Goal: Transaction & Acquisition: Purchase product/service

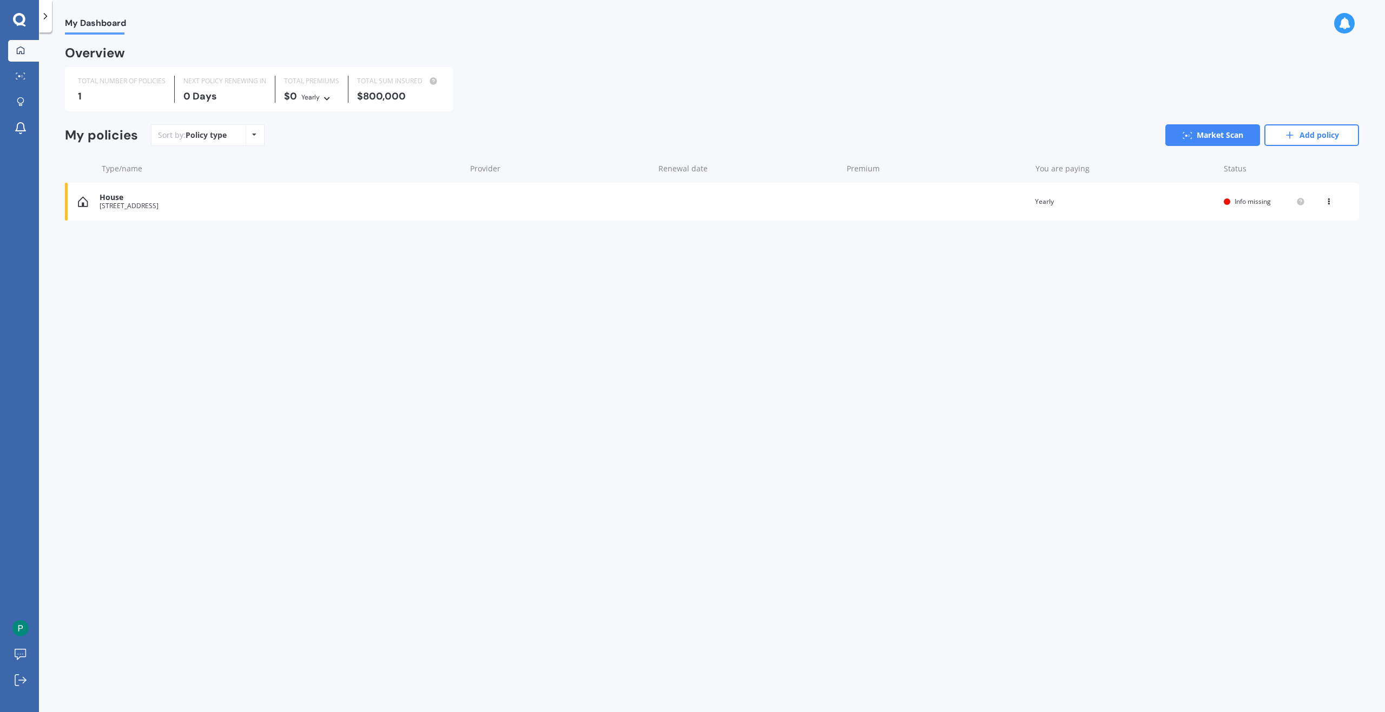
click at [703, 53] on div "Overview" at bounding box center [712, 57] width 1294 height 19
click at [1290, 139] on icon at bounding box center [1289, 135] width 11 height 11
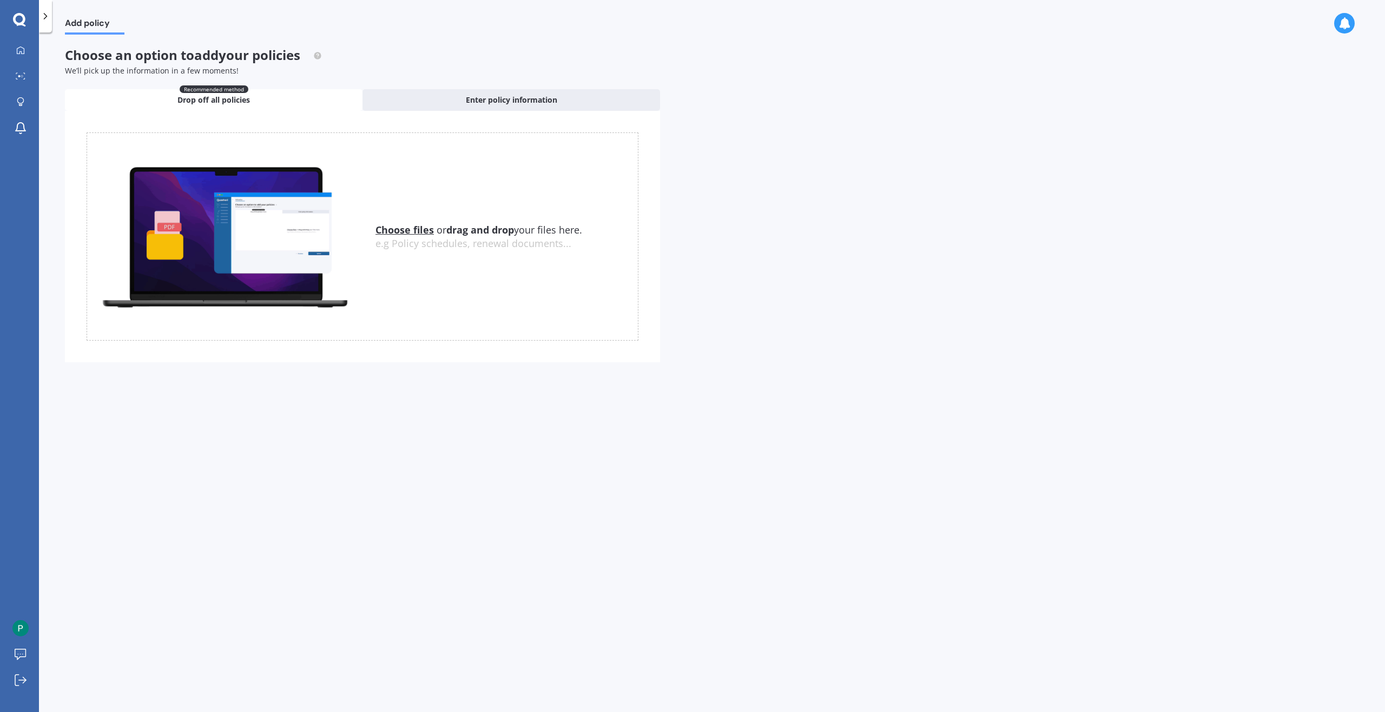
click at [54, 11] on div "Add policy" at bounding box center [88, 17] width 72 height 35
click at [49, 11] on icon at bounding box center [45, 16] width 11 height 11
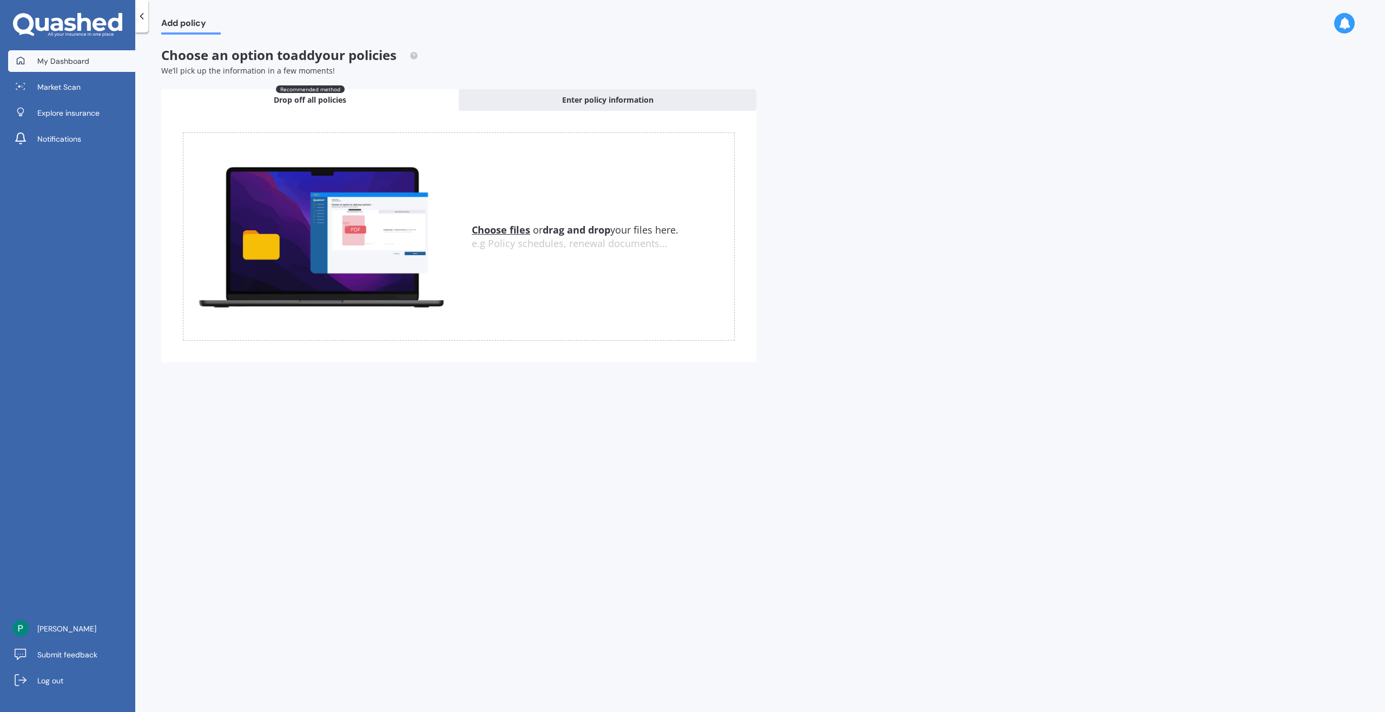
click at [74, 61] on span "My Dashboard" at bounding box center [63, 61] width 52 height 11
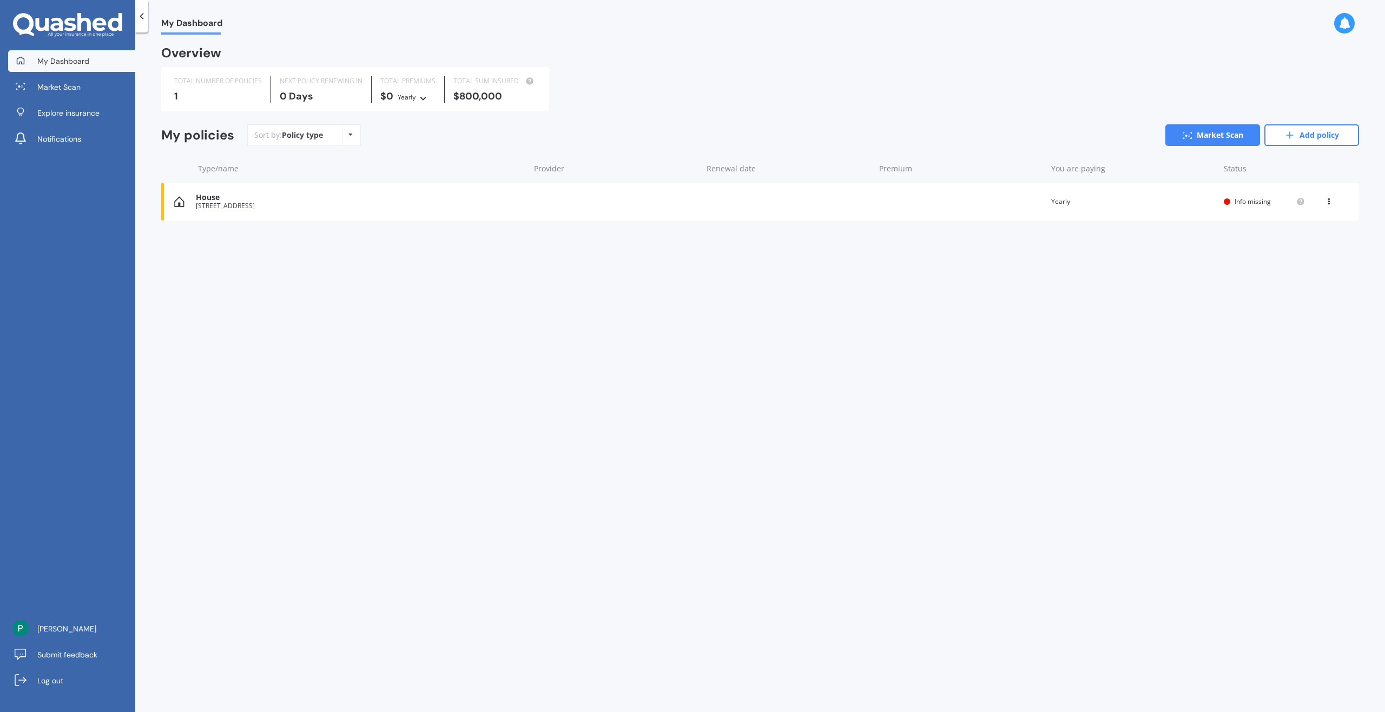
click at [348, 138] on div "Policy type Alphabetical Date added Renewing next" at bounding box center [350, 135] width 17 height 19
click at [1236, 139] on link "Market Scan" at bounding box center [1212, 135] width 95 height 22
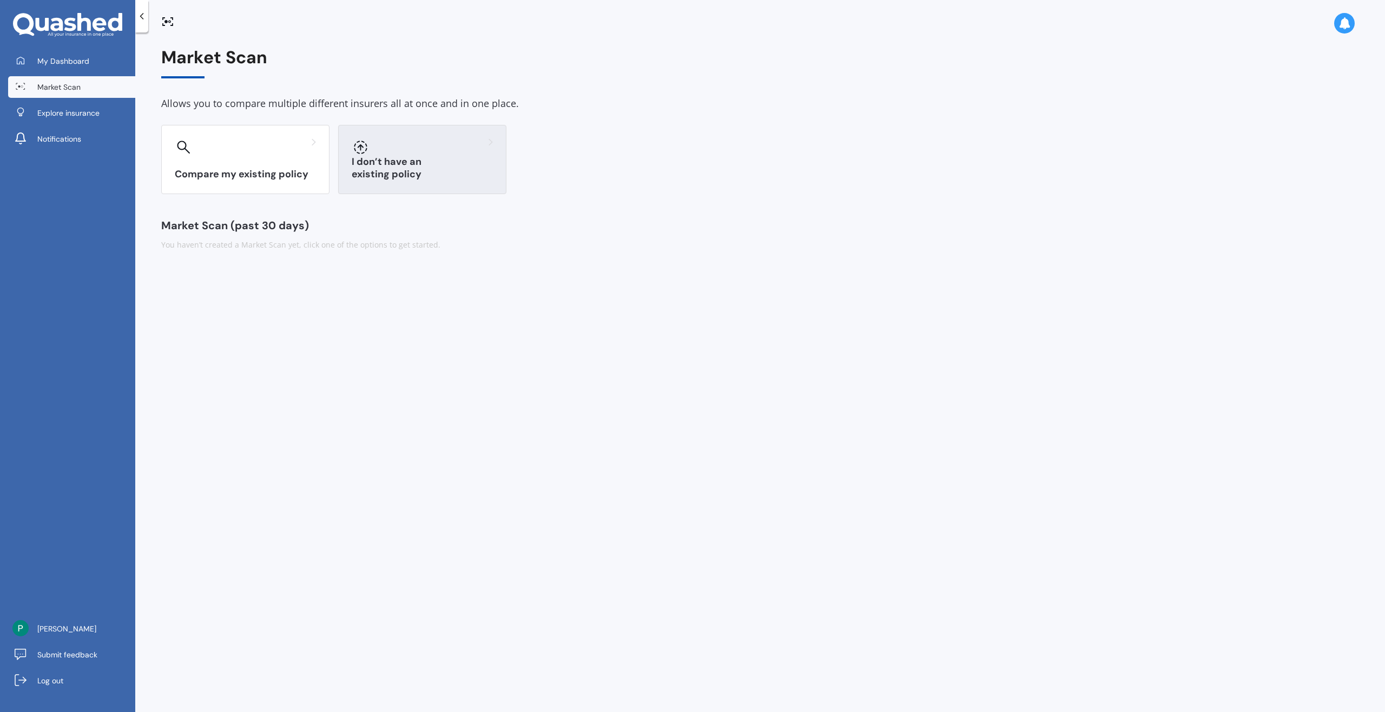
click at [454, 171] on h3 "I don’t have an existing policy" at bounding box center [422, 168] width 141 height 25
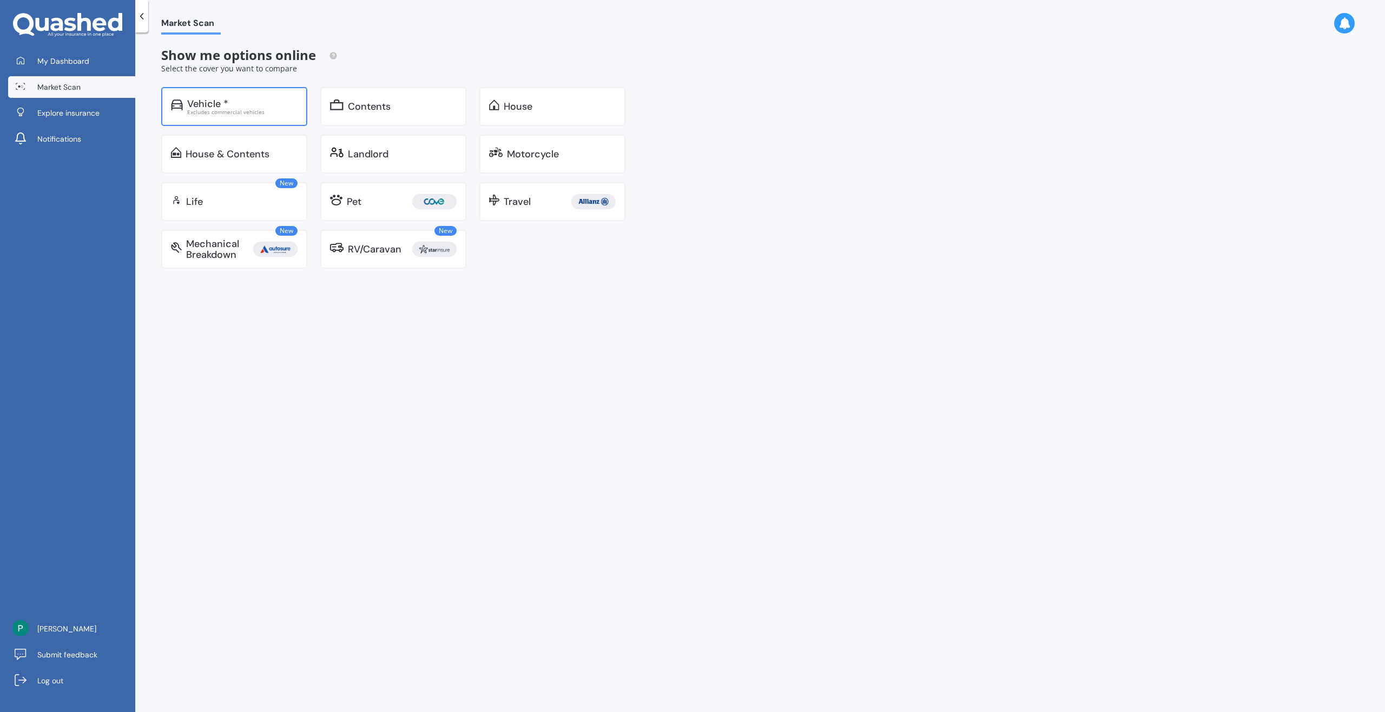
click at [257, 116] on div "Vehicle * Excludes commercial vehicles" at bounding box center [234, 106] width 146 height 39
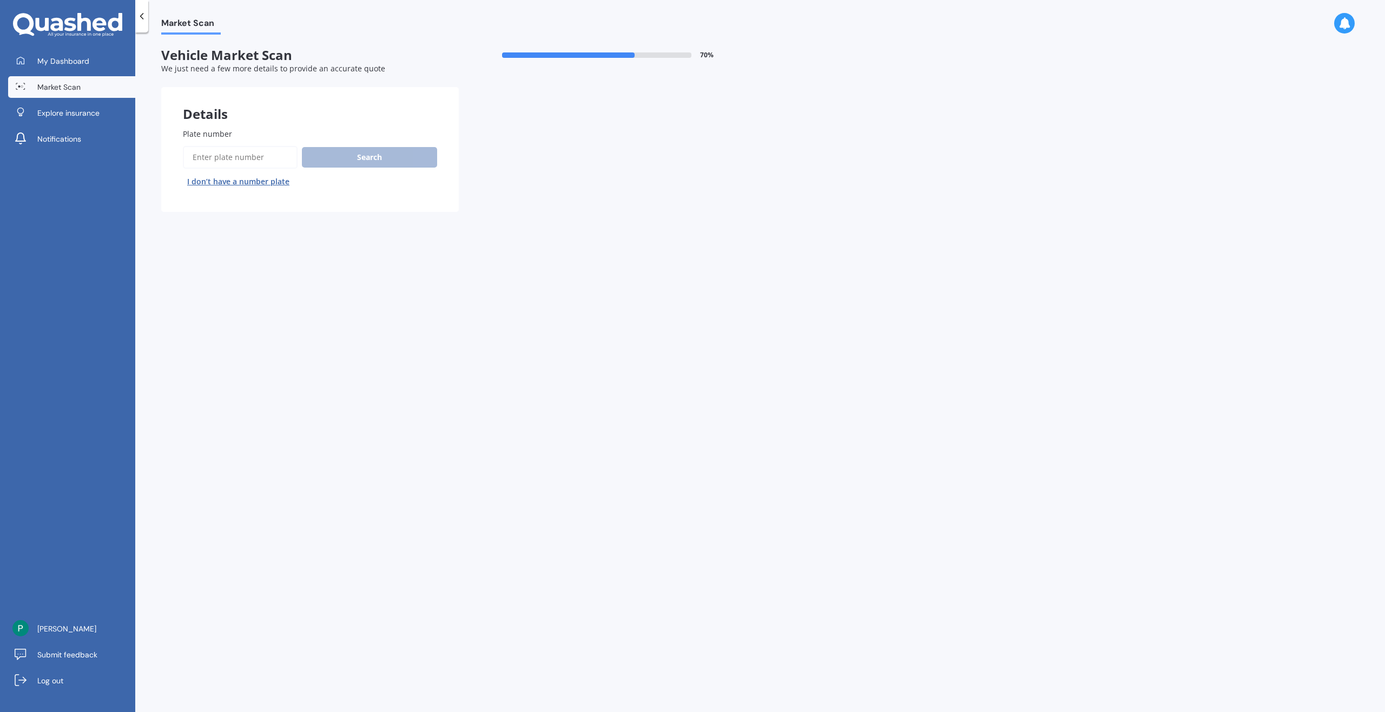
click at [278, 178] on button "I don’t have a number plate" at bounding box center [238, 181] width 111 height 17
select select "01"
select select "1980"
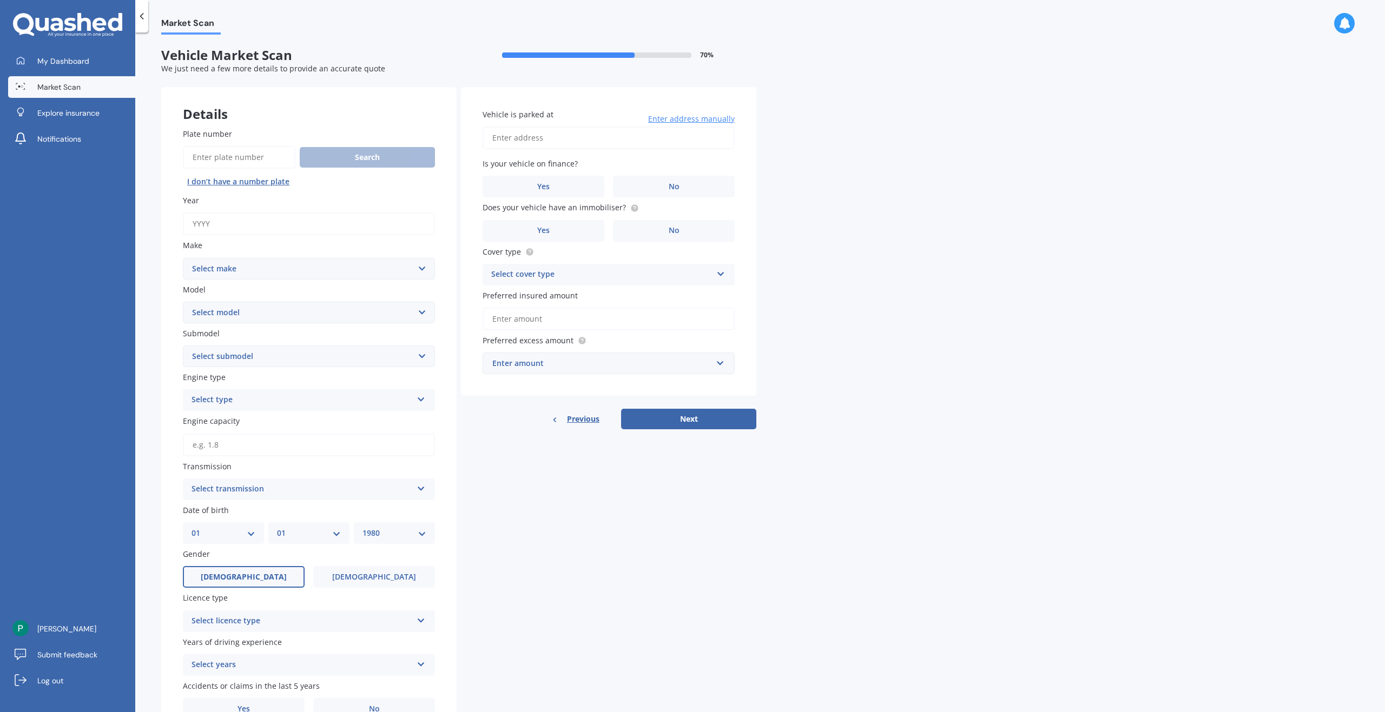
click at [293, 217] on input "Year" at bounding box center [309, 224] width 252 height 23
type input "2025"
select select "TESLA"
click at [183, 258] on select "Select make AC ALFA ROMEO ASTON MARTIN AUDI AUSTIN BEDFORD Bentley BMW BYD CADI…" at bounding box center [309, 269] width 252 height 22
select select "Y"
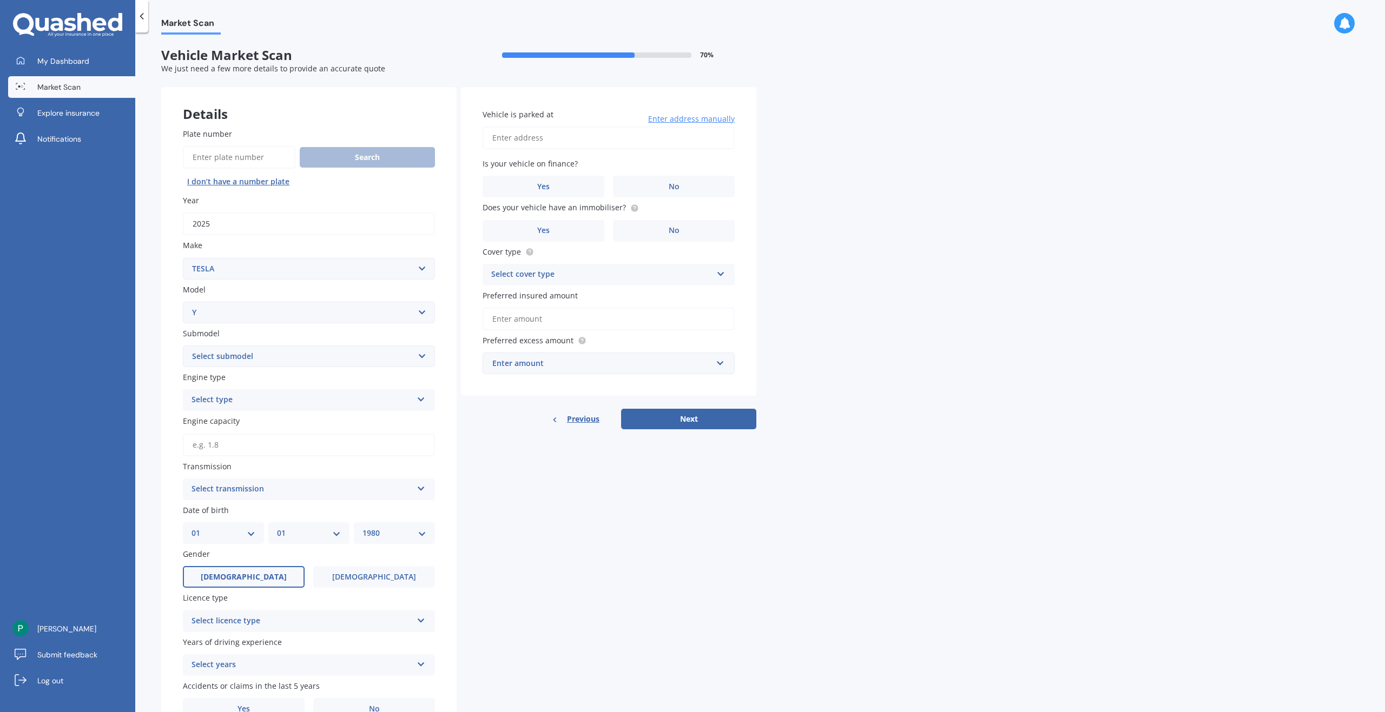
click at [183, 302] on select "Select model 3 S X Y" at bounding box center [309, 313] width 252 height 22
select select "EV"
click at [183, 346] on select "Select submodel EV" at bounding box center [309, 357] width 252 height 22
click at [299, 402] on div "Select type" at bounding box center [301, 400] width 221 height 13
click at [286, 463] on div "EV" at bounding box center [308, 460] width 251 height 19
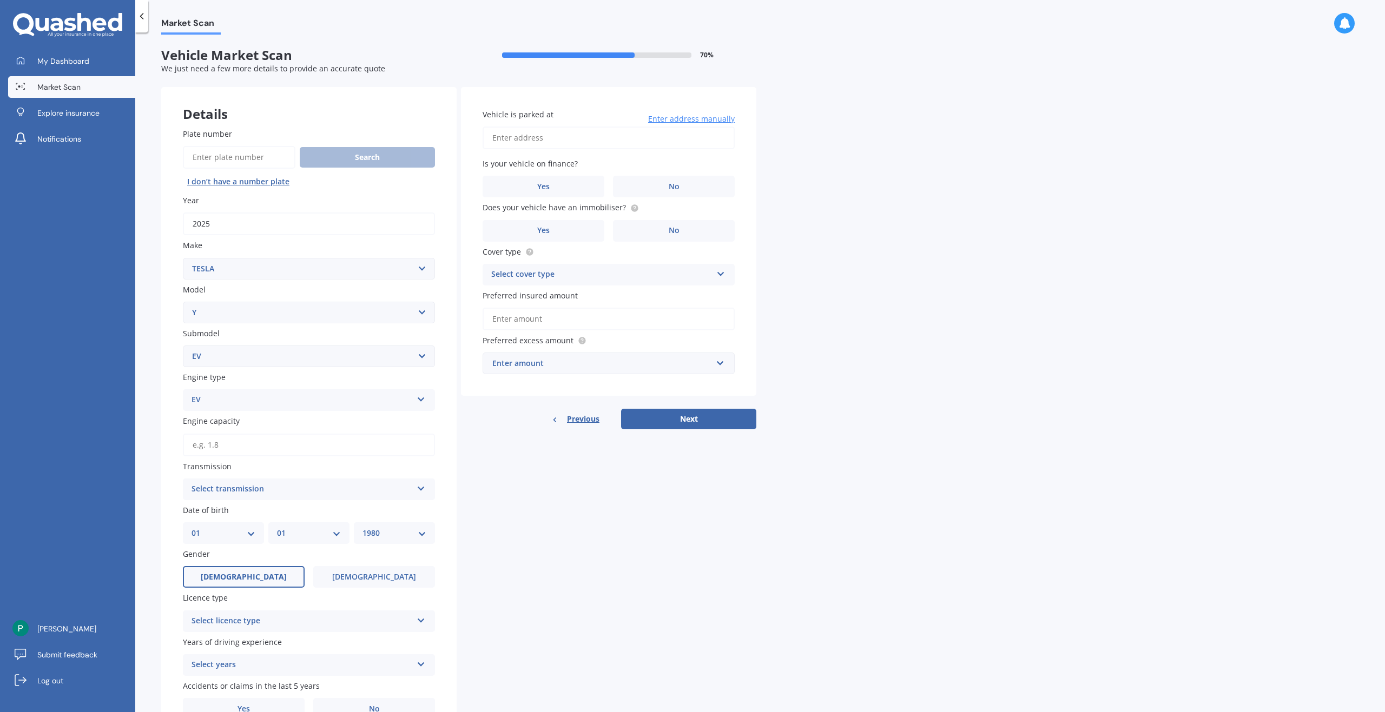
click at [393, 493] on div "Select transmission" at bounding box center [301, 489] width 221 height 13
click at [384, 511] on div "Auto" at bounding box center [308, 510] width 251 height 19
click at [437, 515] on div "Plate number Search I don’t have a number plate Year 2025 Make Select make AC A…" at bounding box center [308, 424] width 295 height 635
select select "14"
click at [191, 527] on select "DD 01 02 03 04 05 06 07 08 09 10 11 12 13 14 15 16 17 18 19 20 21 22 23 24 25 2…" at bounding box center [223, 533] width 64 height 12
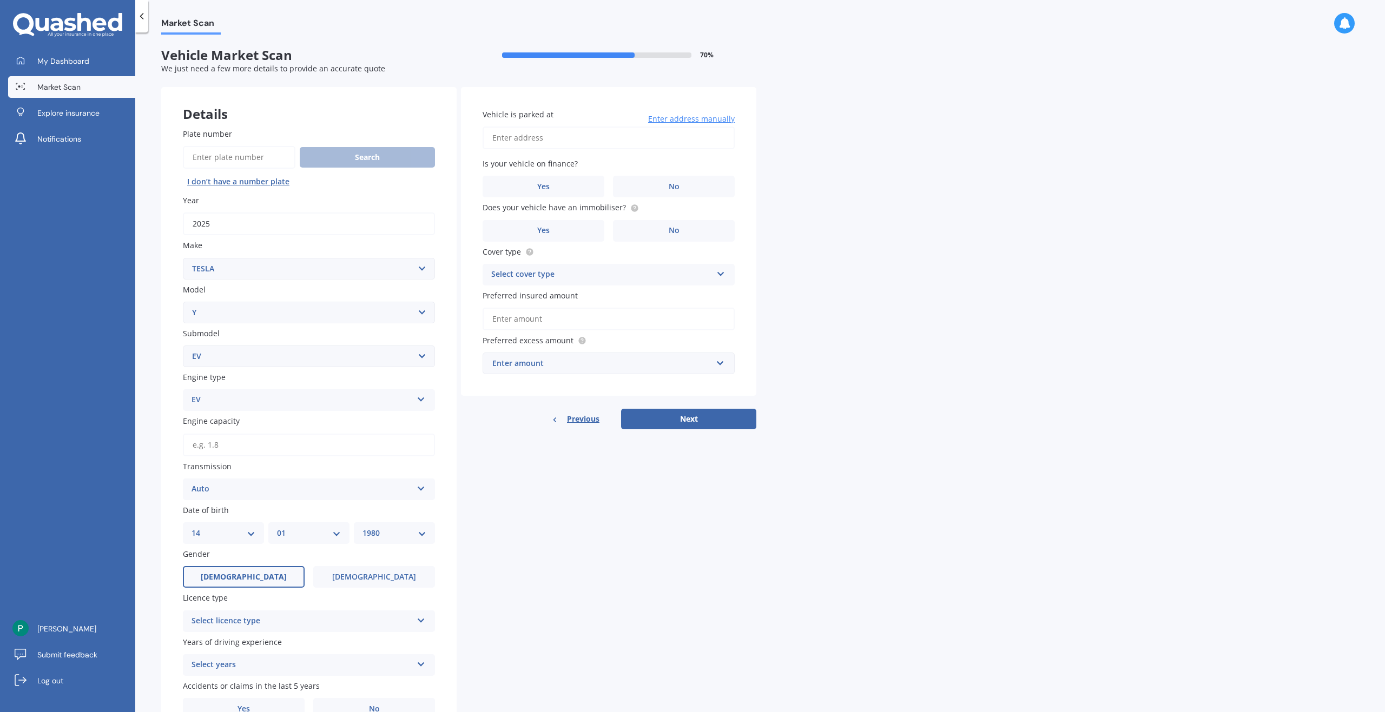
click at [392, 542] on div "YYYY 2025 2024 2023 2022 2021 2020 2019 2018 2017 2016 2015 2014 2013 2012 2011…" at bounding box center [394, 534] width 81 height 22
select select "1981"
click at [362, 527] on select "YYYY 2025 2024 2023 2022 2021 2020 2019 2018 2017 2016 2015 2014 2013 2012 2011…" at bounding box center [394, 533] width 64 height 12
click at [465, 521] on div "Details Plate number Search I don’t have a number plate Year 2025 Make Select m…" at bounding box center [458, 414] width 595 height 655
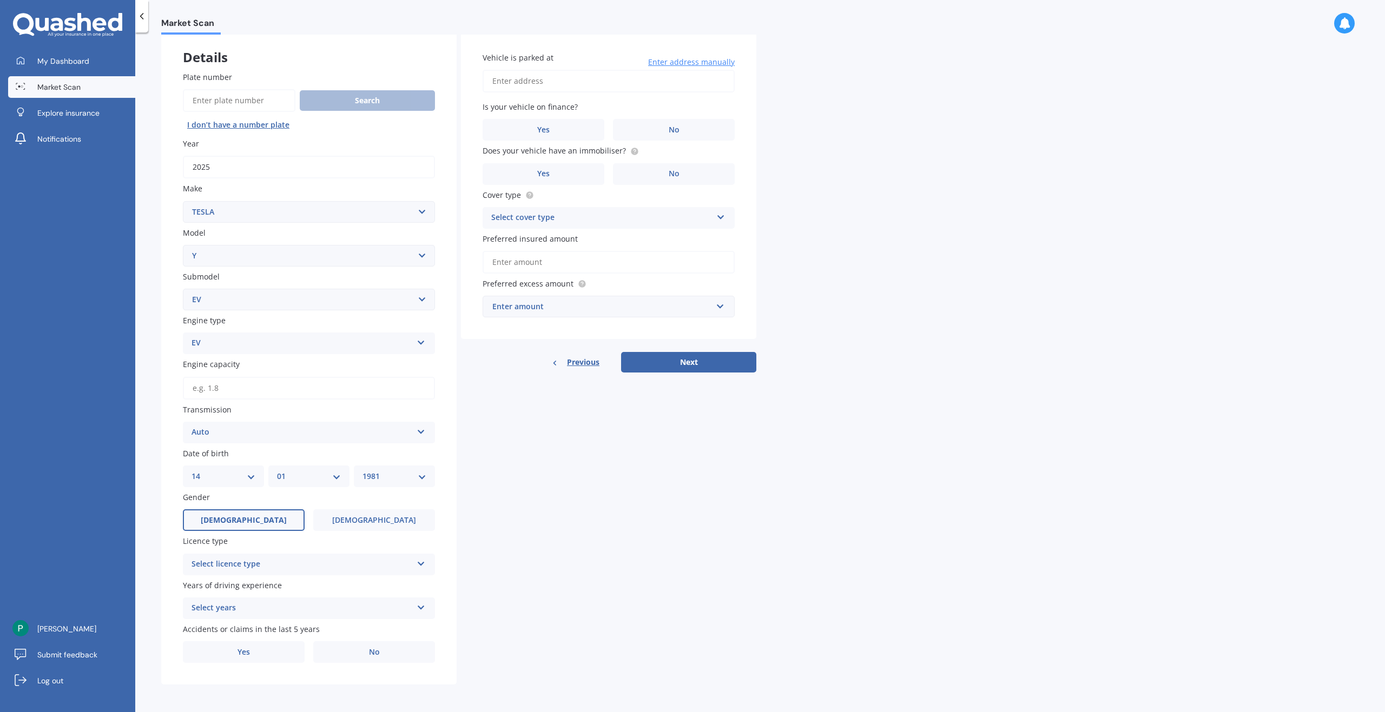
scroll to position [57, 0]
click at [413, 563] on div "Select licence type NZ Full NZ Restricted NZ Learners Australia United Kingdom …" at bounding box center [309, 564] width 252 height 22
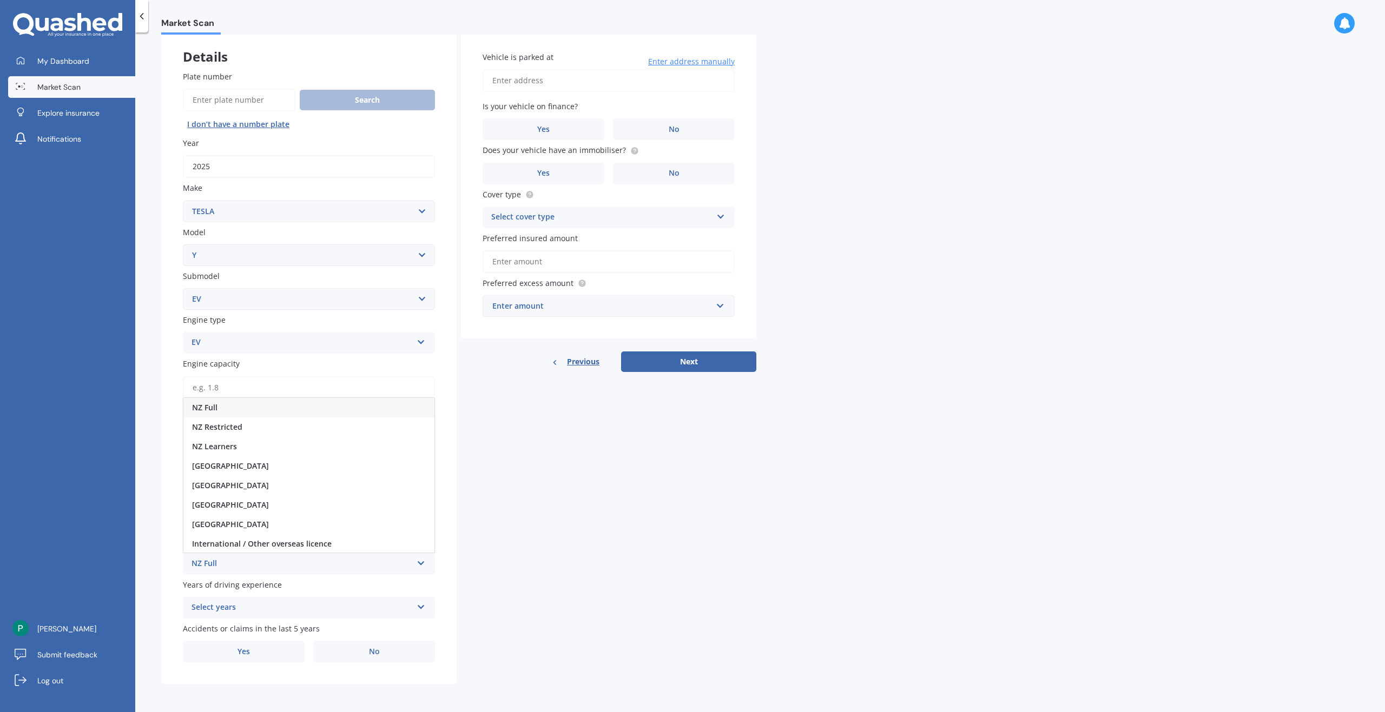
click at [384, 414] on div "NZ Full" at bounding box center [308, 407] width 251 height 19
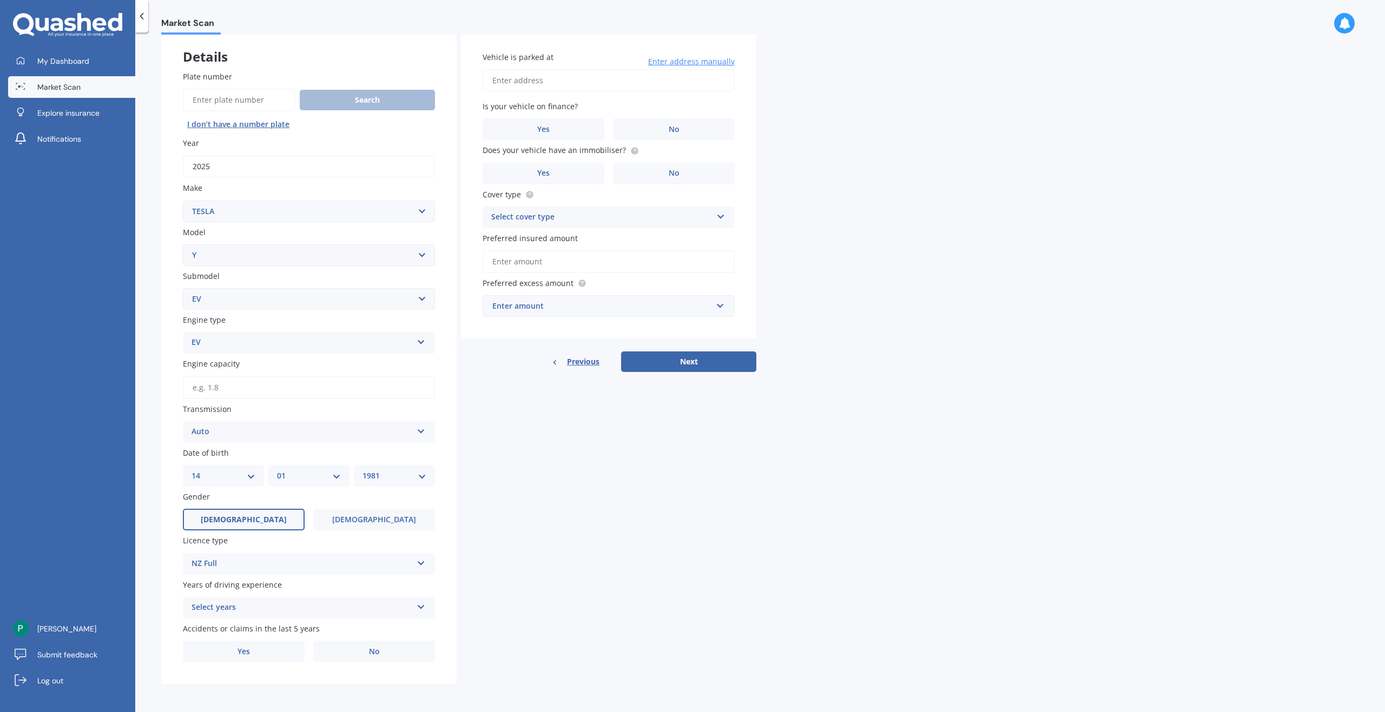
click at [362, 611] on div "Select years" at bounding box center [301, 608] width 221 height 13
click at [386, 511] on div "5 or more years" at bounding box center [308, 508] width 251 height 19
click at [535, 606] on div "Details Plate number Search I don’t have a number plate Year 2025 Make Select m…" at bounding box center [458, 357] width 595 height 655
click at [448, 617] on div "Plate number Search I don’t have a number plate Year 2025 Make Select make AC A…" at bounding box center [308, 366] width 295 height 635
drag, startPoint x: 371, startPoint y: 649, endPoint x: 525, endPoint y: 576, distance: 170.9
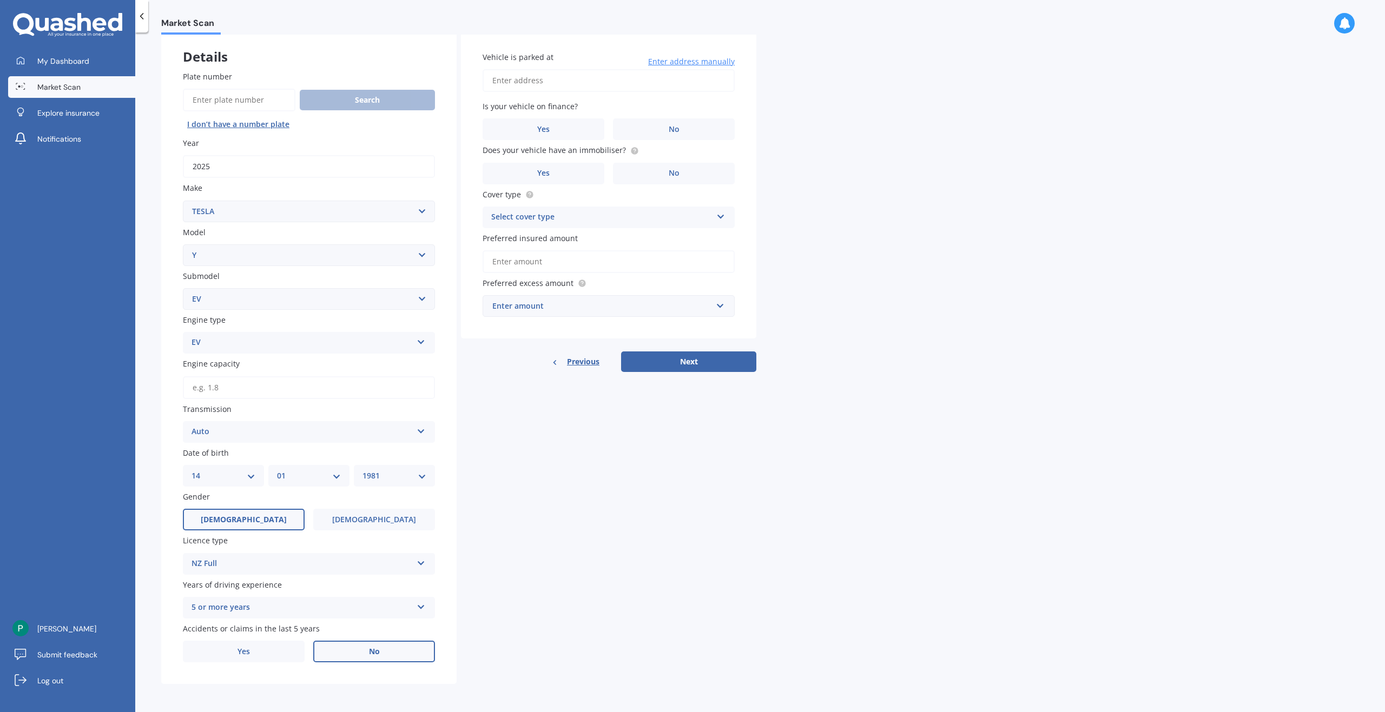
click at [371, 649] on span "No" at bounding box center [374, 652] width 11 height 9
click at [0, 0] on input "No" at bounding box center [0, 0] width 0 height 0
click at [622, 90] on input "Vehicle is parked at" at bounding box center [609, 80] width 252 height 23
click at [621, 352] on button "Next" at bounding box center [688, 362] width 135 height 21
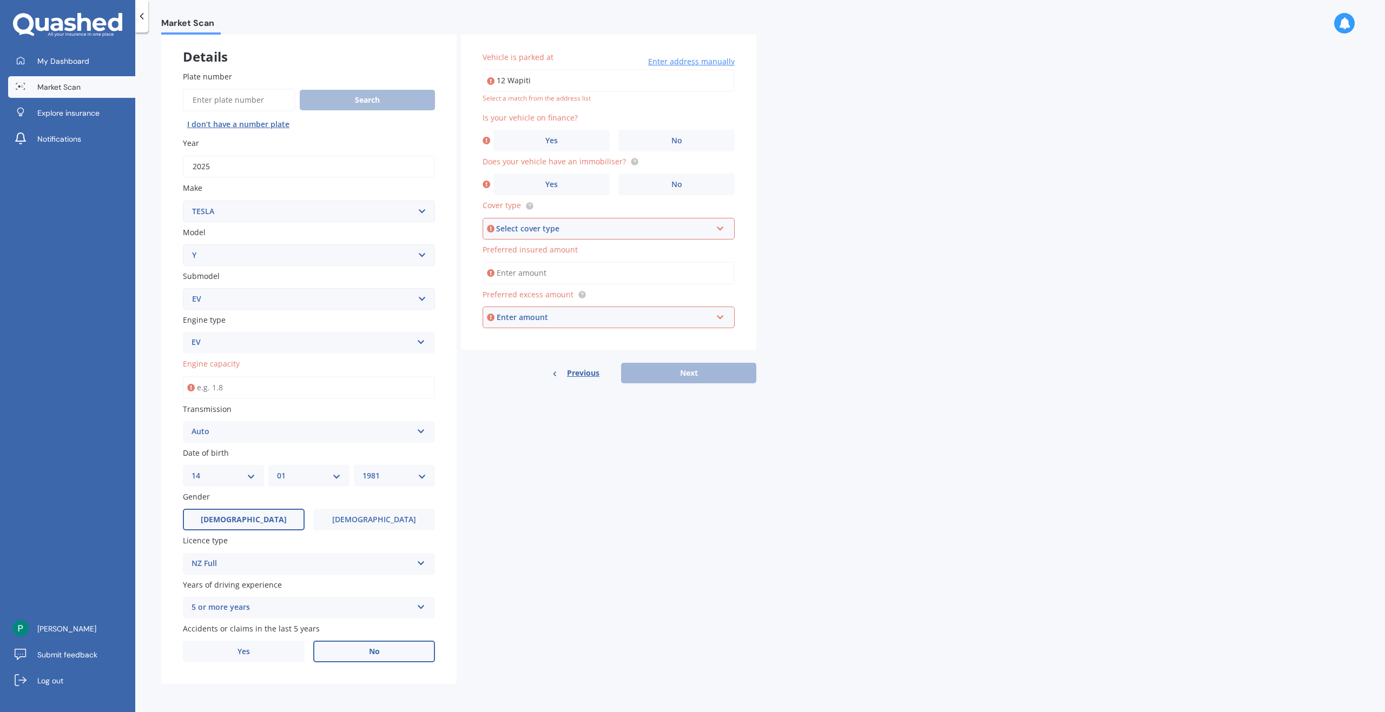
type input "12 Wapiti Avenue, Epsom, Auckland 1051"
click at [866, 192] on div "Market Scan Vehicle Market Scan 70 % We just need a few more details to provide…" at bounding box center [760, 375] width 1250 height 680
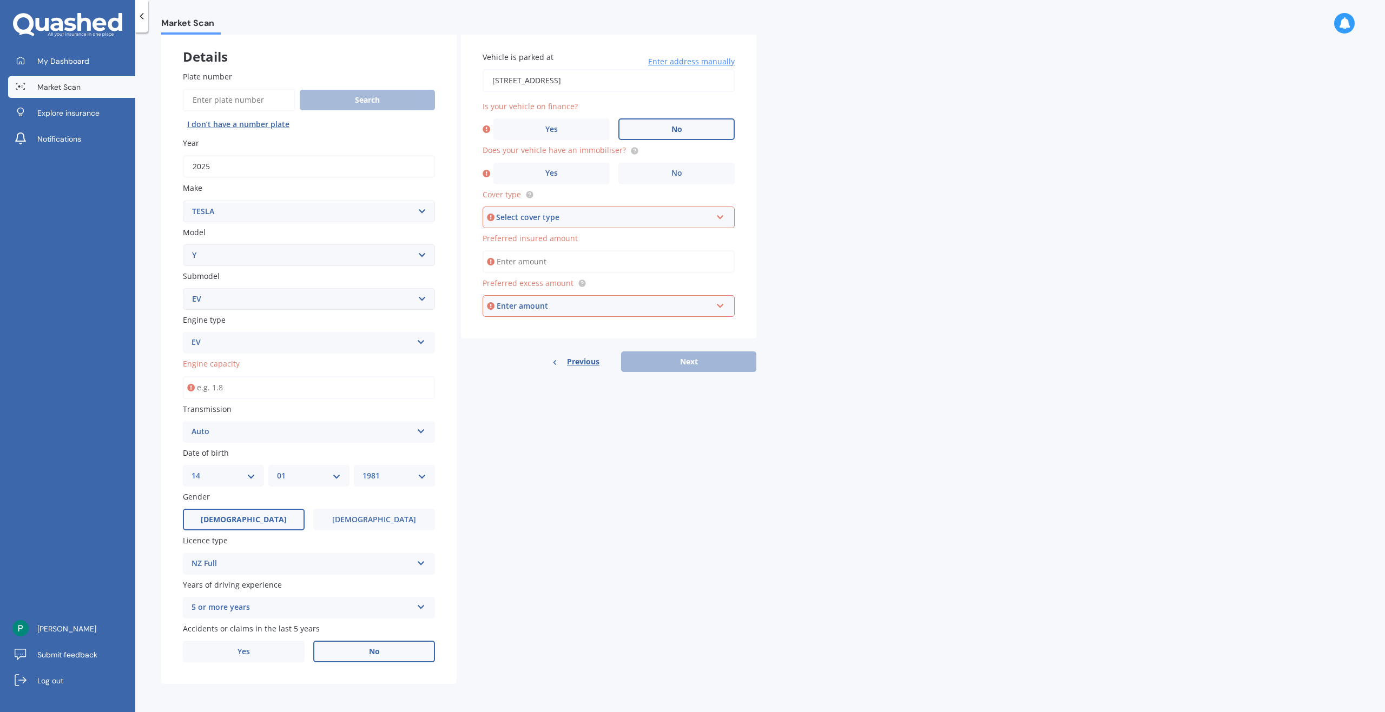
click at [699, 136] on label "No" at bounding box center [676, 129] width 116 height 22
click at [0, 0] on input "No" at bounding box center [0, 0] width 0 height 0
click at [633, 150] on circle at bounding box center [634, 150] width 7 height 7
click at [586, 175] on label "Yes" at bounding box center [551, 174] width 116 height 22
click at [0, 0] on input "Yes" at bounding box center [0, 0] width 0 height 0
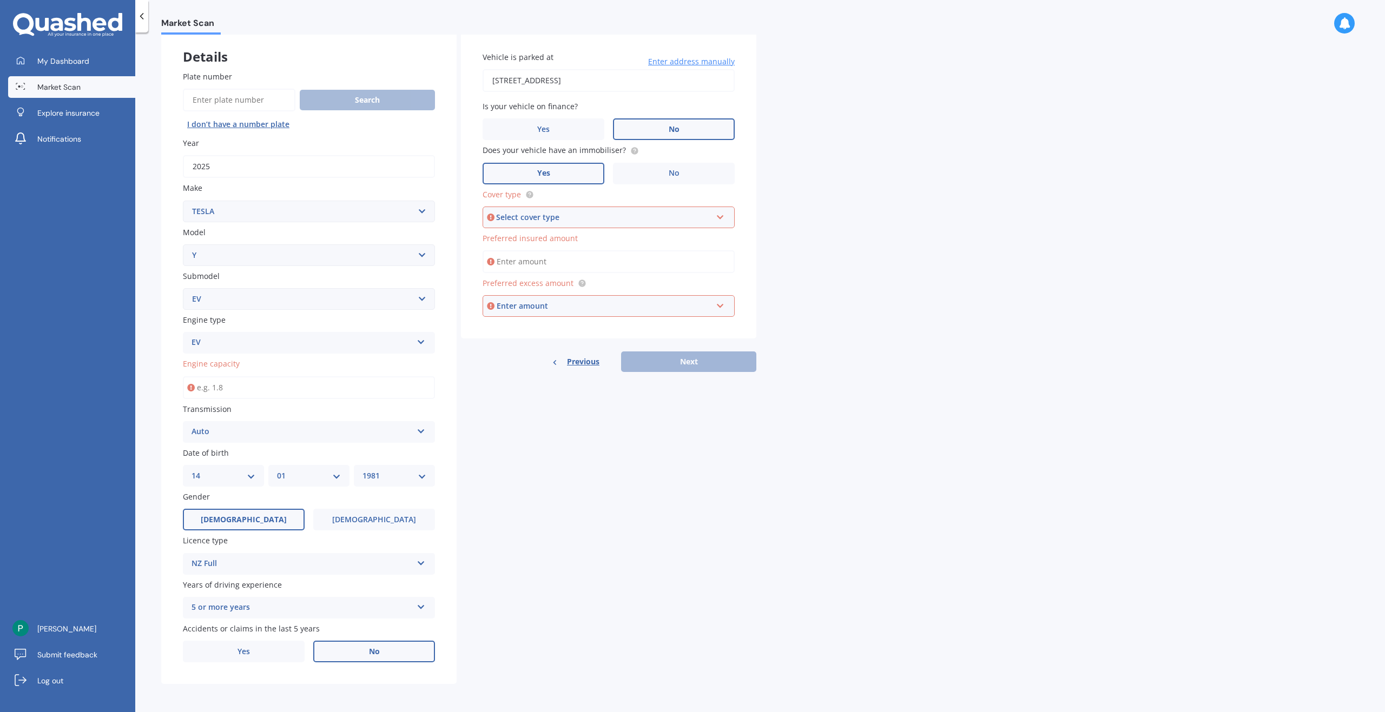
click at [707, 221] on div "Select cover type" at bounding box center [603, 218] width 215 height 12
click at [565, 239] on div "Comprehensive" at bounding box center [609, 237] width 250 height 19
click at [587, 266] on input "Preferred insured amount" at bounding box center [609, 261] width 252 height 23
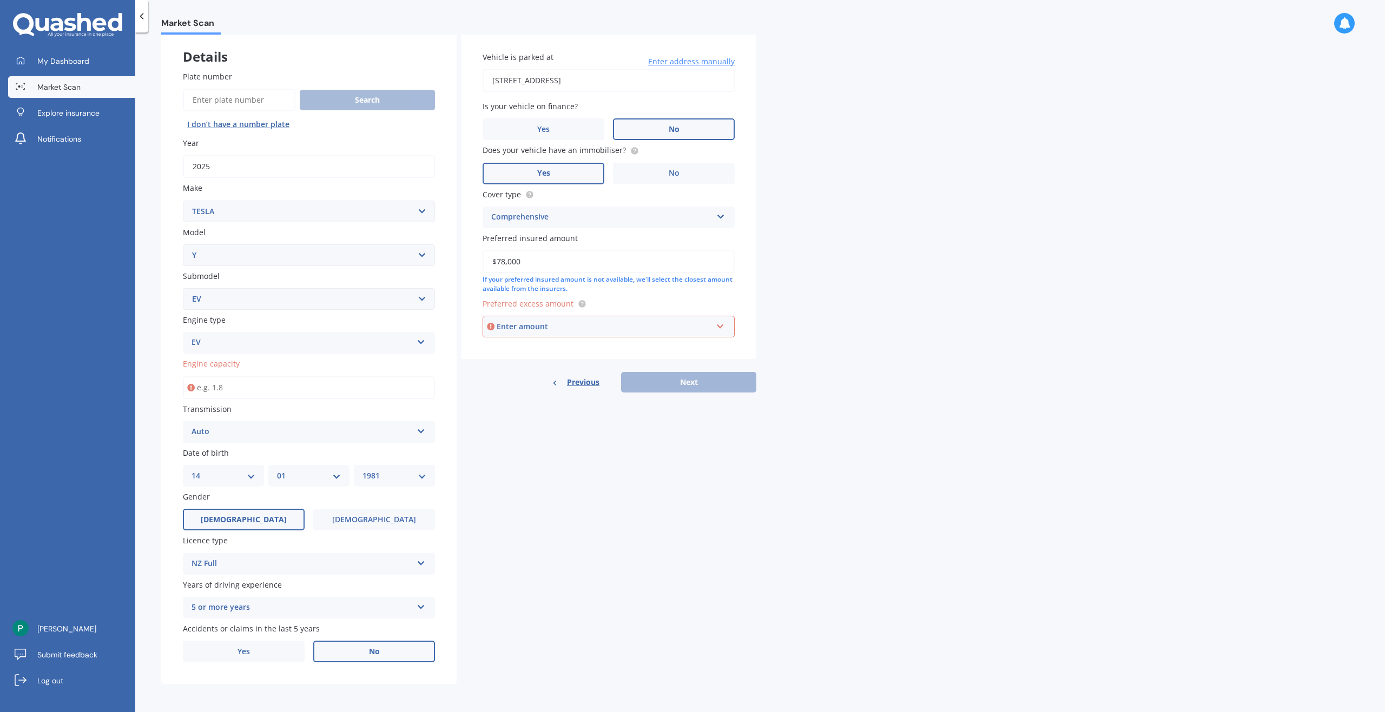
type input "$78,000"
click at [882, 288] on div "Market Scan Vehicle Market Scan 70 % We just need a few more details to provide…" at bounding box center [760, 375] width 1250 height 680
click at [626, 326] on div "Enter amount" at bounding box center [604, 327] width 215 height 12
click at [599, 404] on div "$750" at bounding box center [608, 407] width 251 height 20
click at [646, 424] on div "Details Plate number Search I don’t have a number plate Year 2025 Make Select m…" at bounding box center [458, 357] width 595 height 655
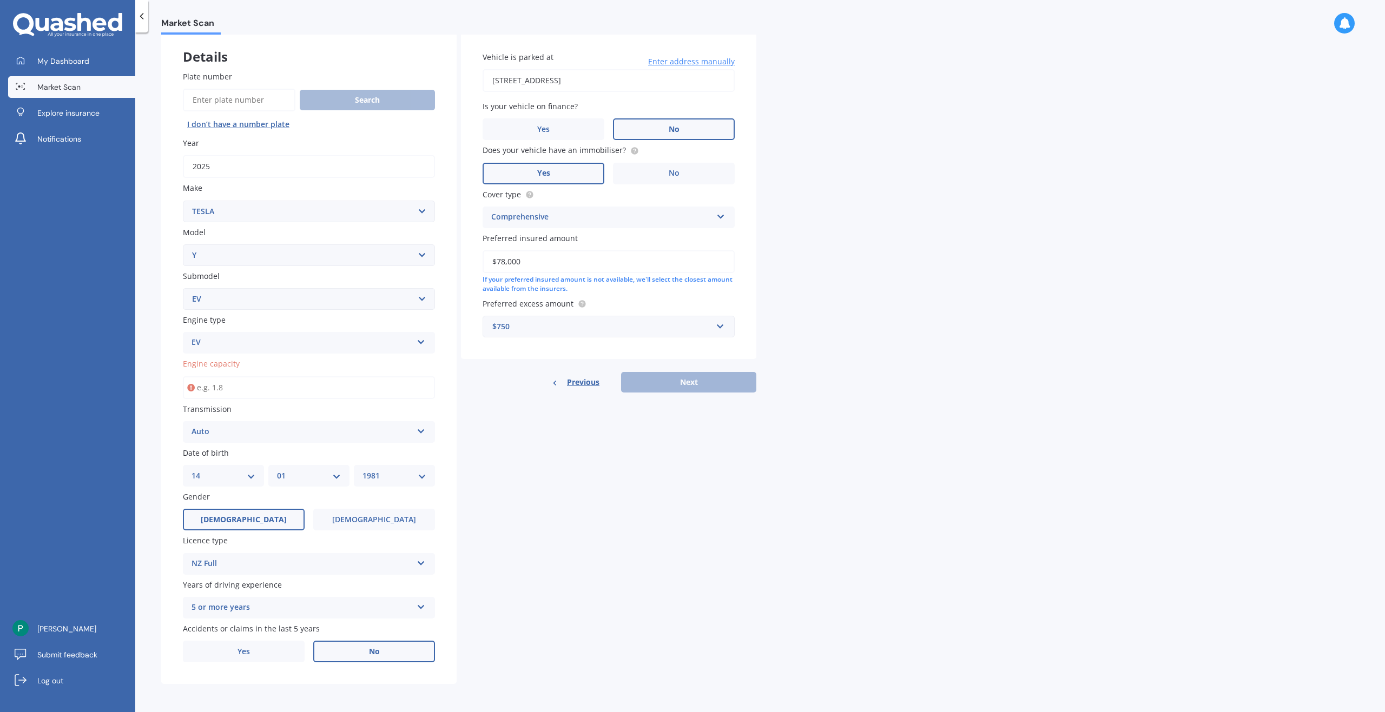
click at [285, 387] on input "Engine capacity" at bounding box center [309, 388] width 252 height 23
type input "0.0"
click at [627, 488] on div "Details Plate number Search I don’t have a number plate Year 2025 Make Select m…" at bounding box center [458, 357] width 595 height 655
click at [689, 387] on button "Next" at bounding box center [688, 382] width 135 height 21
select select "14"
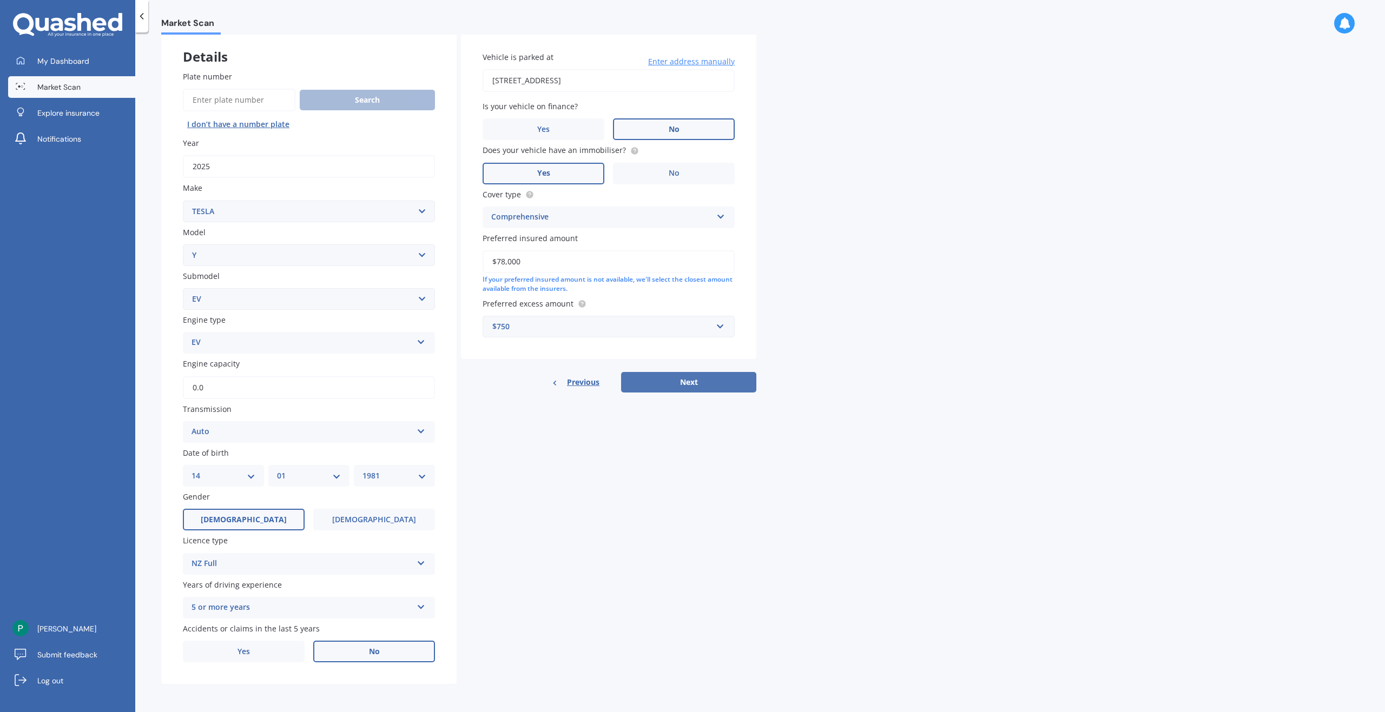
select select "01"
select select "1981"
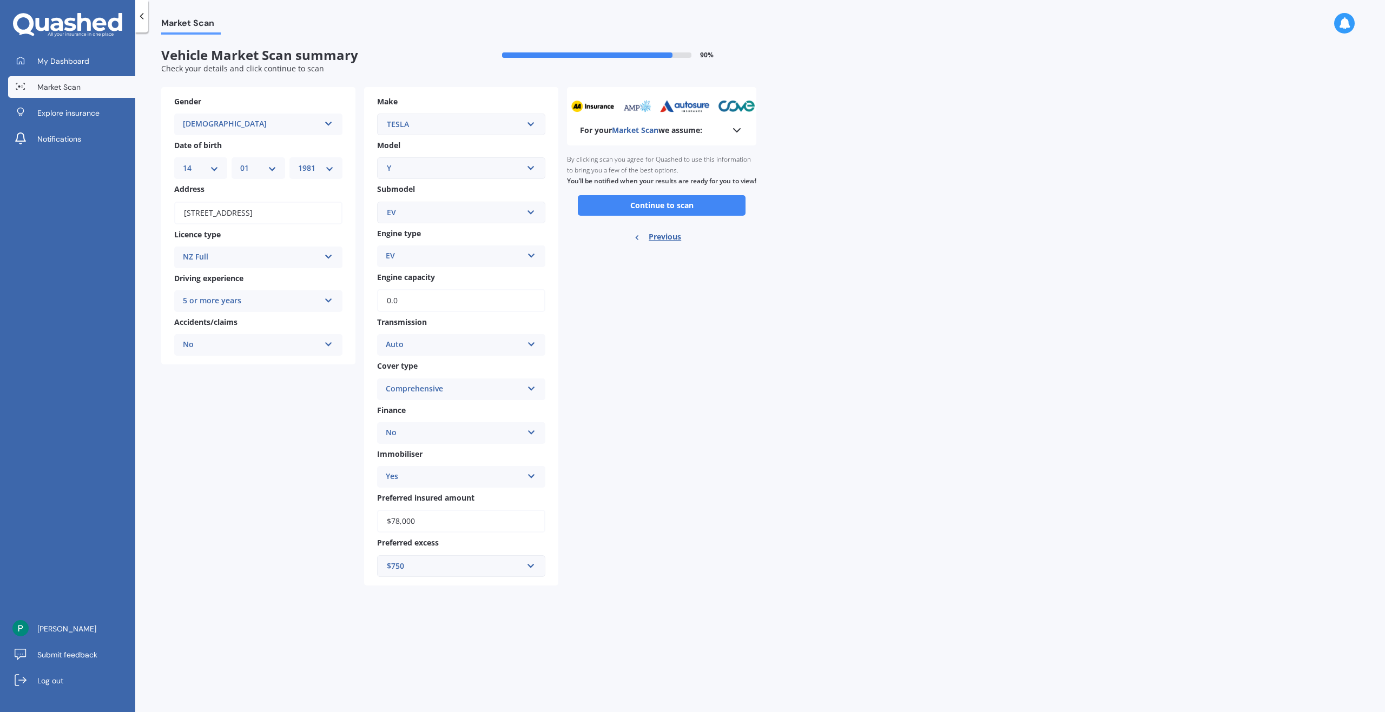
scroll to position [0, 0]
click at [668, 216] on button "Continue to scan" at bounding box center [662, 205] width 168 height 21
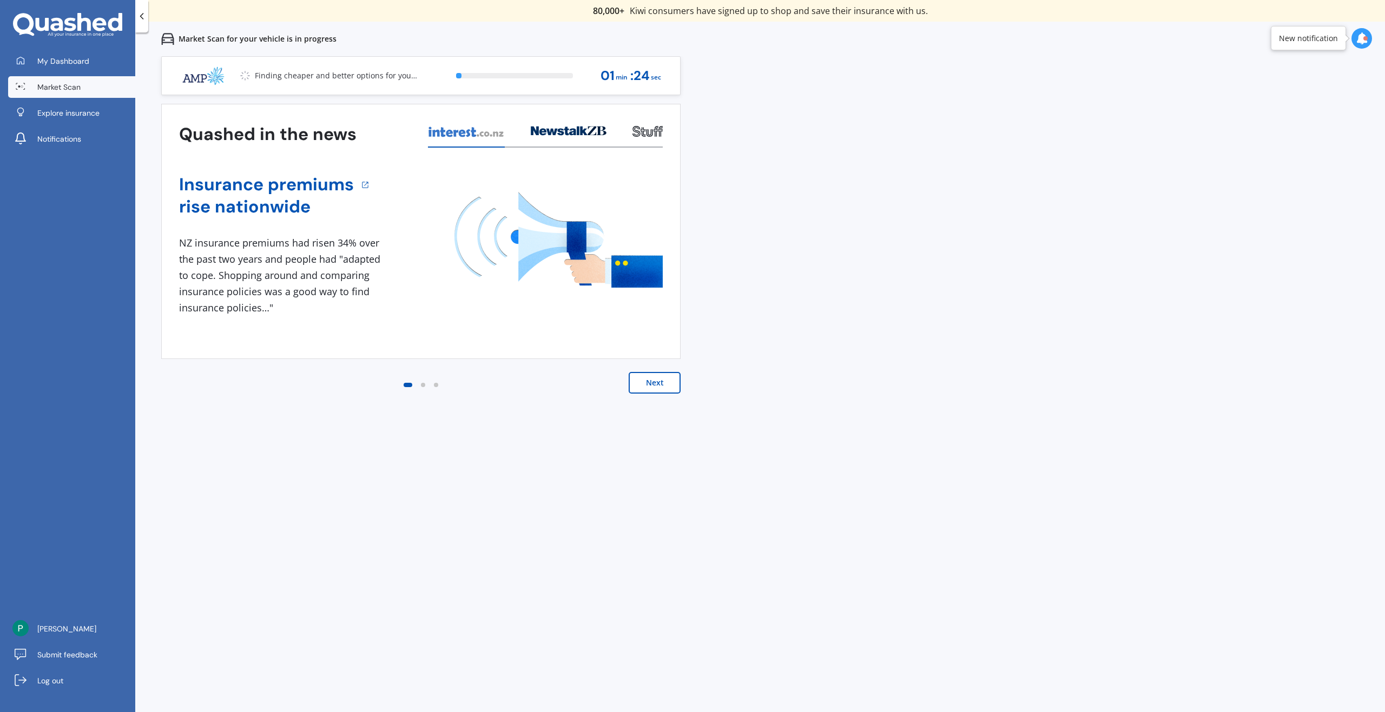
click at [653, 384] on button "Next" at bounding box center [655, 383] width 52 height 22
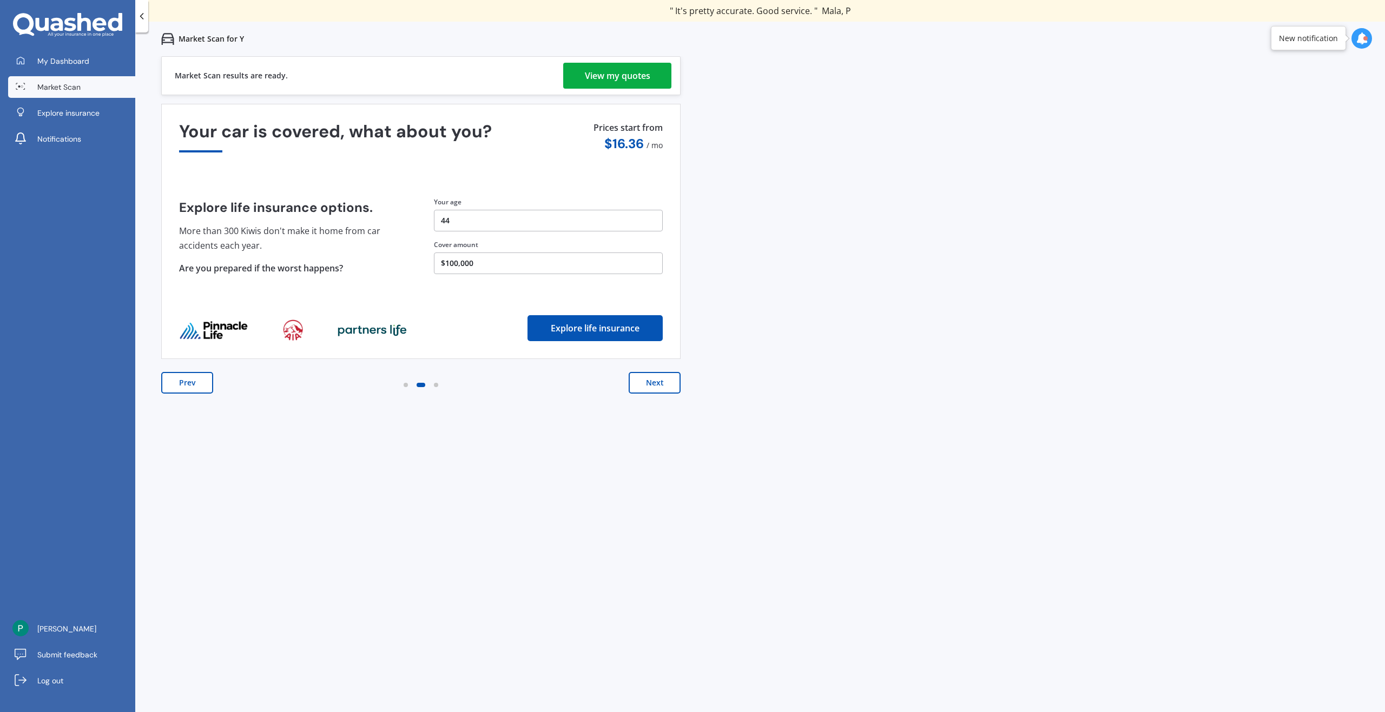
click at [631, 74] on div "View my quotes" at bounding box center [617, 76] width 65 height 26
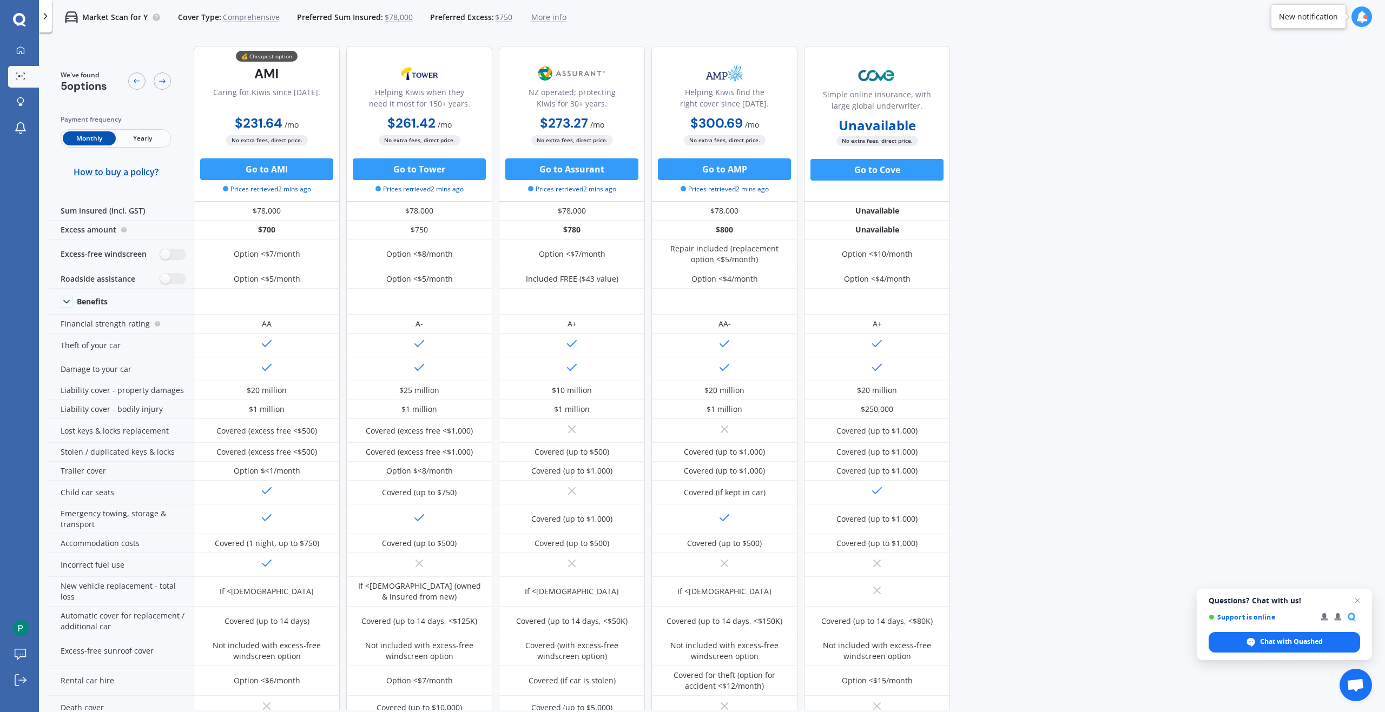
click at [144, 129] on div "Payment frequency Monthly Yearly How to buy a policy?" at bounding box center [116, 145] width 110 height 63
click at [149, 133] on span "Yearly" at bounding box center [142, 138] width 53 height 14
click at [24, 408] on div "My Dashboard Market Scan Explore insurance Notifications Phil Xue Submit feedba…" at bounding box center [19, 376] width 39 height 672
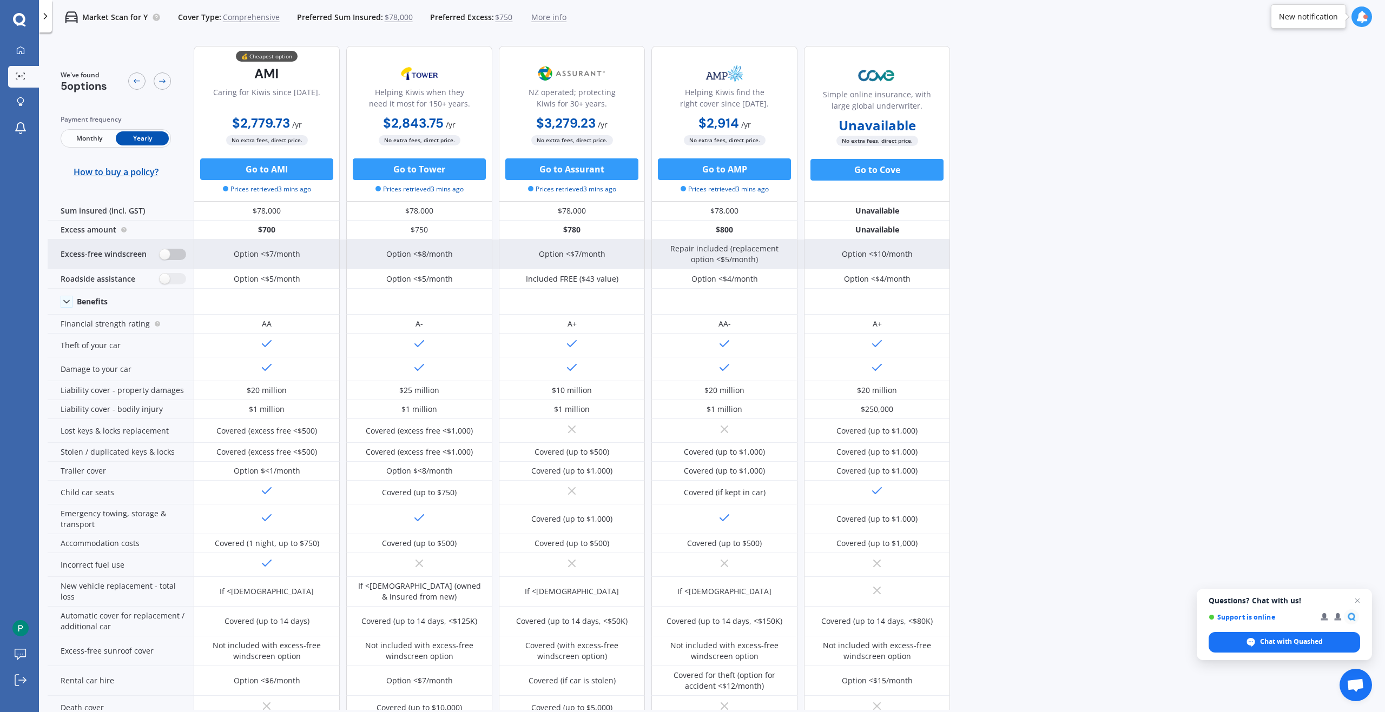
click at [177, 254] on label at bounding box center [173, 254] width 27 height 11
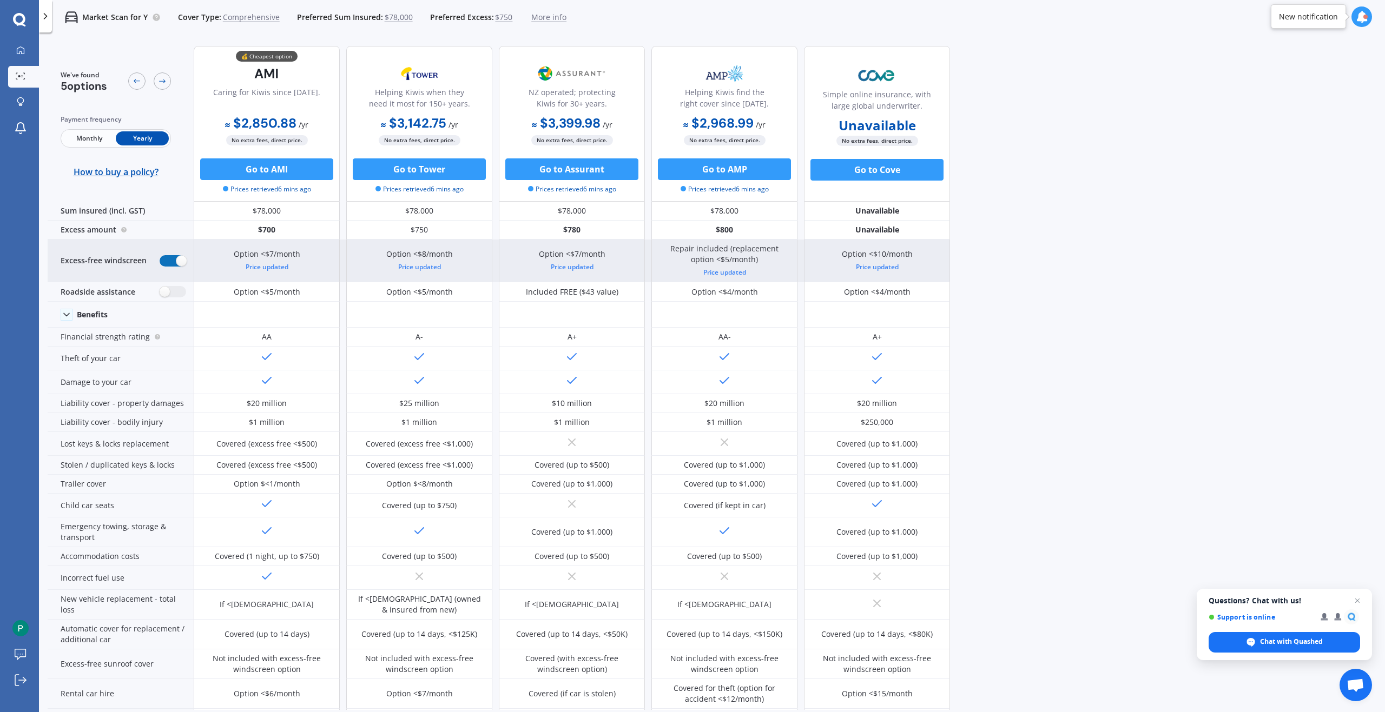
click at [170, 259] on label at bounding box center [173, 260] width 27 height 11
radio input "false"
